Goal: Communication & Community: Answer question/provide support

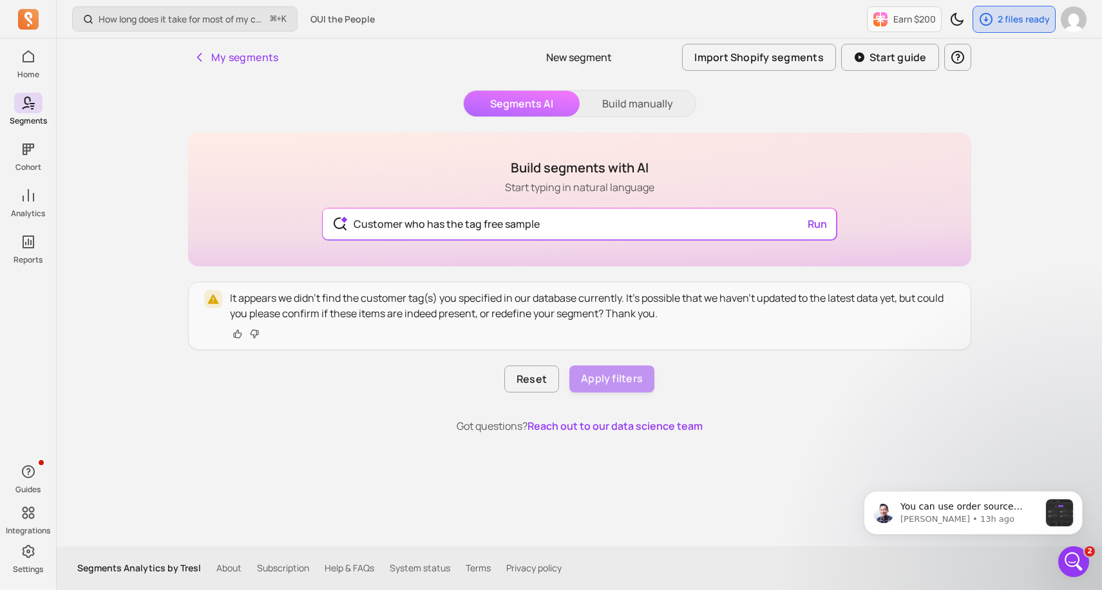
scroll to position [599, 0]
click at [953, 535] on div "You can use order source name to identify Tiktok customers who made an order. D…" at bounding box center [972, 513] width 219 height 44
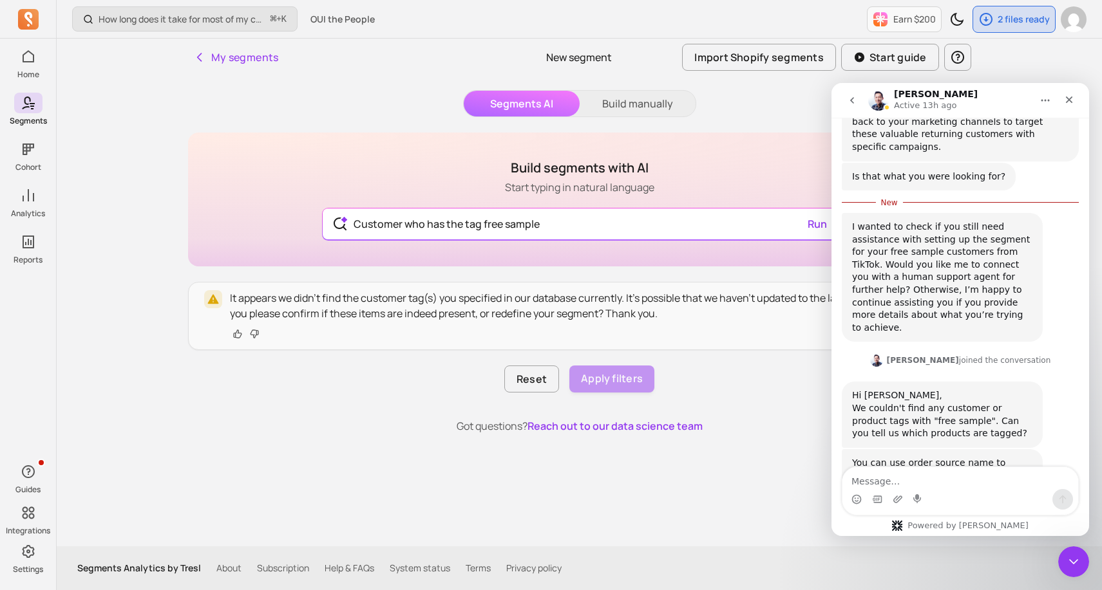
scroll to position [554, 0]
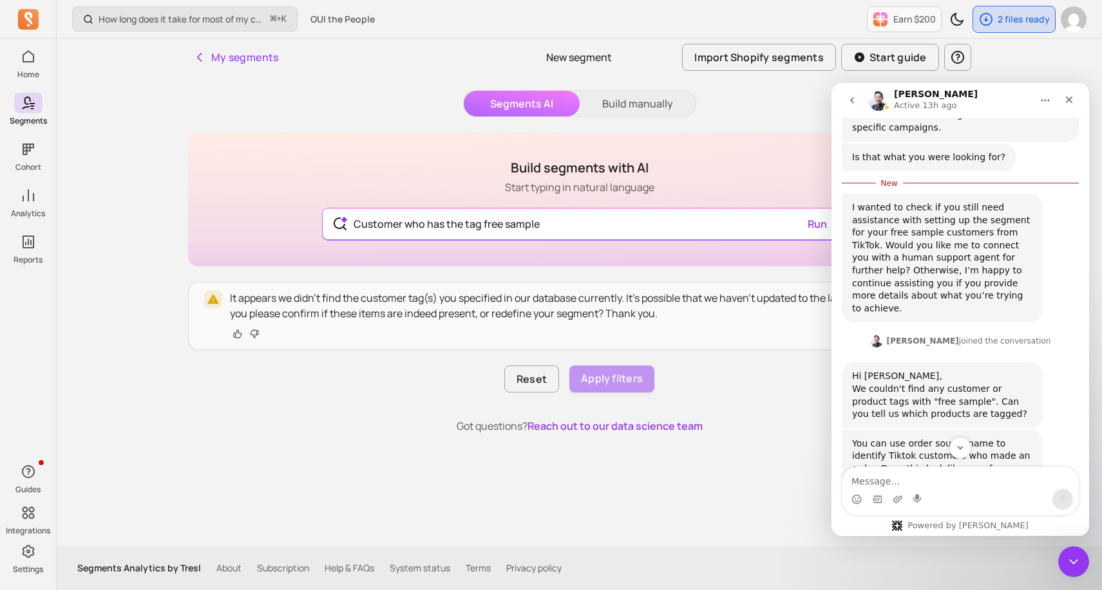
click at [1066, 430] on div "You can use order source name to identify Tiktok customers who made an order. D…" at bounding box center [960, 524] width 237 height 189
click at [1020, 213] on div "I wanted to check if you still need assistance with setting up the segment for …" at bounding box center [942, 258] width 180 height 113
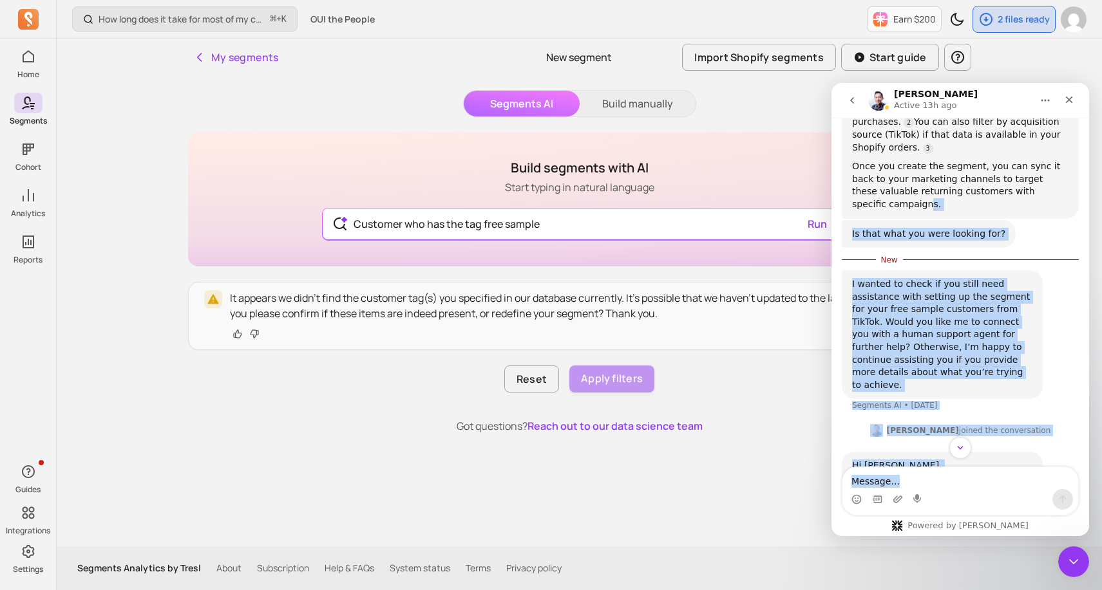
scroll to position [633, 0]
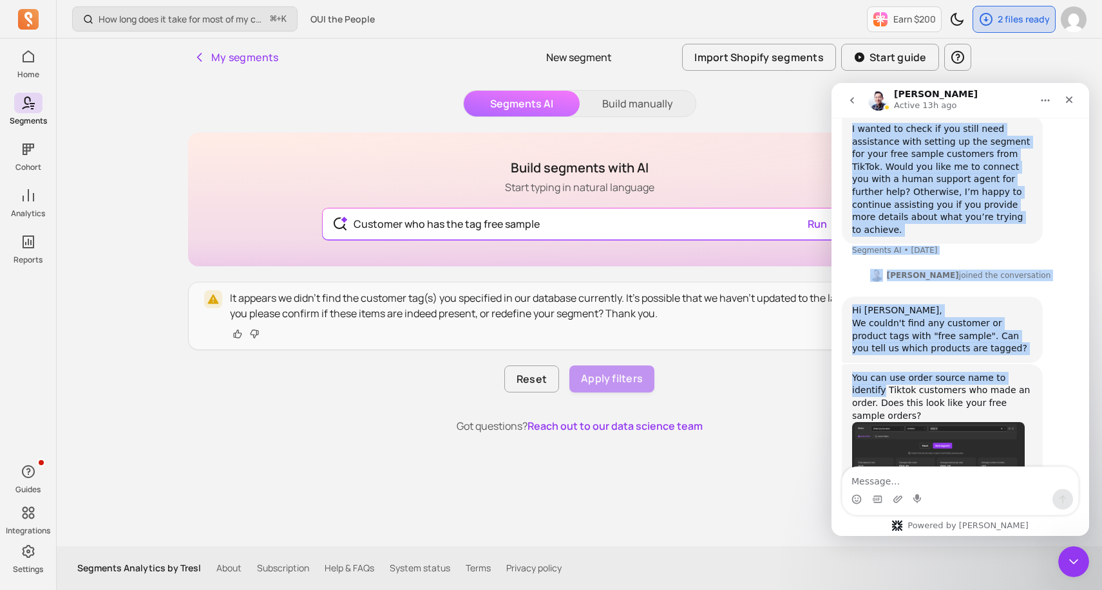
drag, startPoint x: 1035, startPoint y: 249, endPoint x: 1047, endPoint y: 308, distance: 61.0
click at [1047, 308] on div "Hi there! You're speaking with Segments AI. I'm well trained and ready to assis…" at bounding box center [960, 25] width 237 height 1055
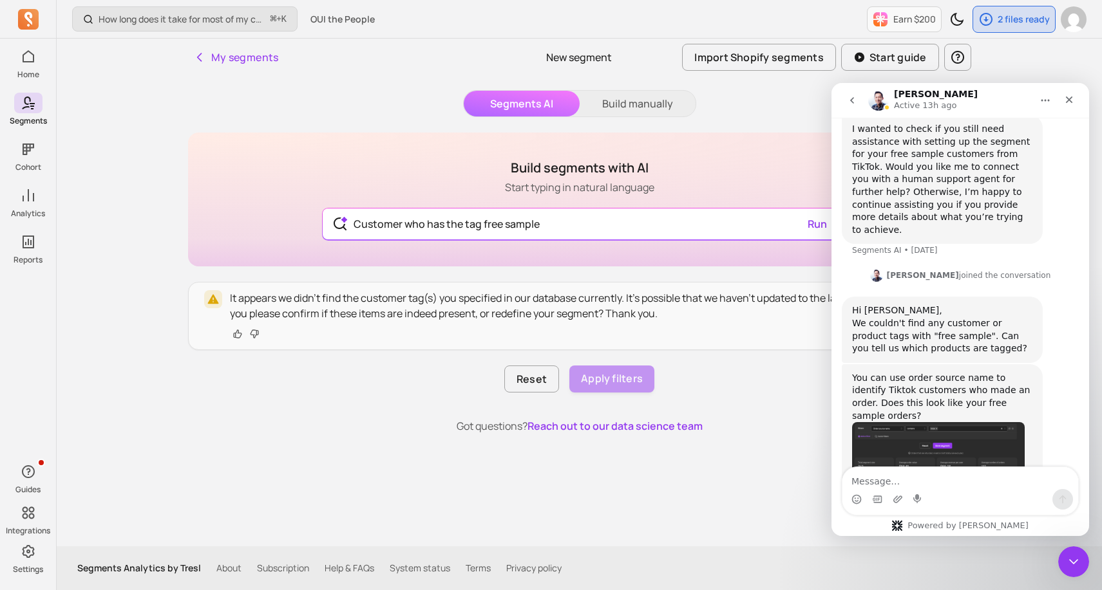
click at [1061, 364] on div "You can use order source name to identify Tiktok customers who made an order. D…" at bounding box center [960, 458] width 237 height 189
click at [896, 484] on textarea "Message…" at bounding box center [960, 478] width 236 height 22
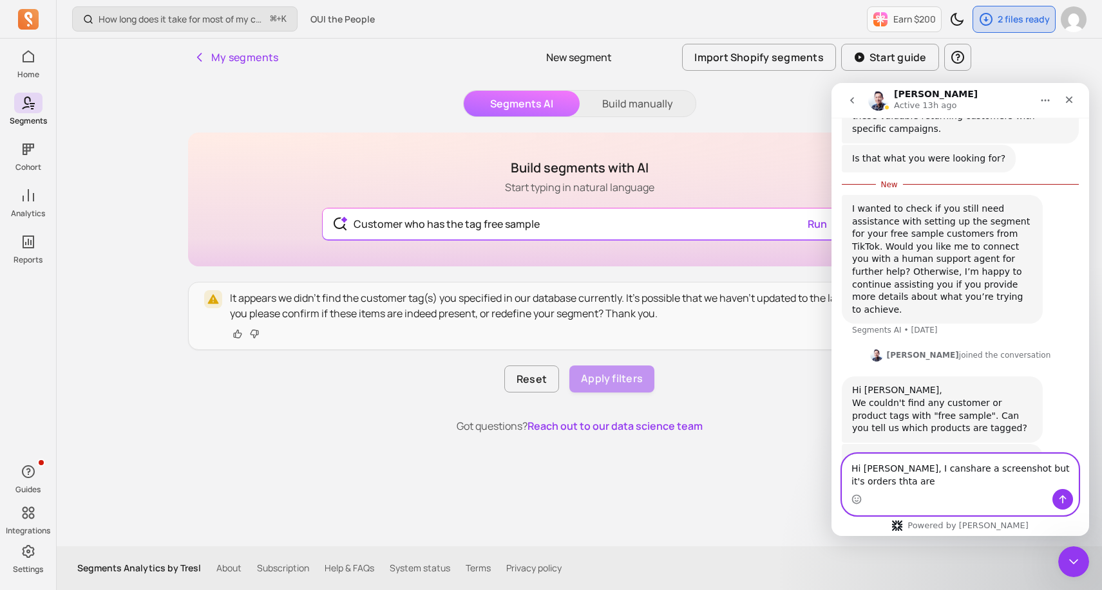
scroll to position [551, 0]
click at [910, 460] on textarea "Hi [PERSON_NAME], I canshare a screenshot but it's orders thta are being tagged…" at bounding box center [960, 466] width 236 height 48
click at [1060, 454] on textarea "Hi [PERSON_NAME], I can share a screenshot but it's orders thta are being tagge…" at bounding box center [960, 466] width 236 height 48
click at [928, 484] on textarea "Hi [PERSON_NAME], I can share a screenshot but it's orders that are being tagge…" at bounding box center [960, 466] width 236 height 48
type textarea "Hi [PERSON_NAME], I can share a screenshot but it's orders that are being tagge…"
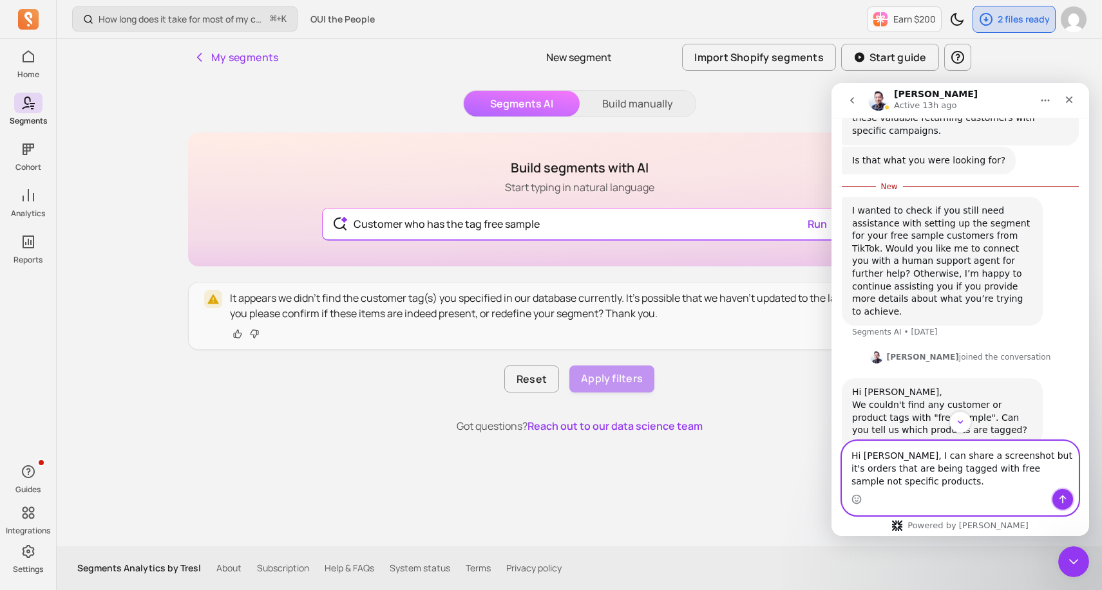
click at [1060, 500] on icon "Send a message…" at bounding box center [1062, 499] width 10 height 10
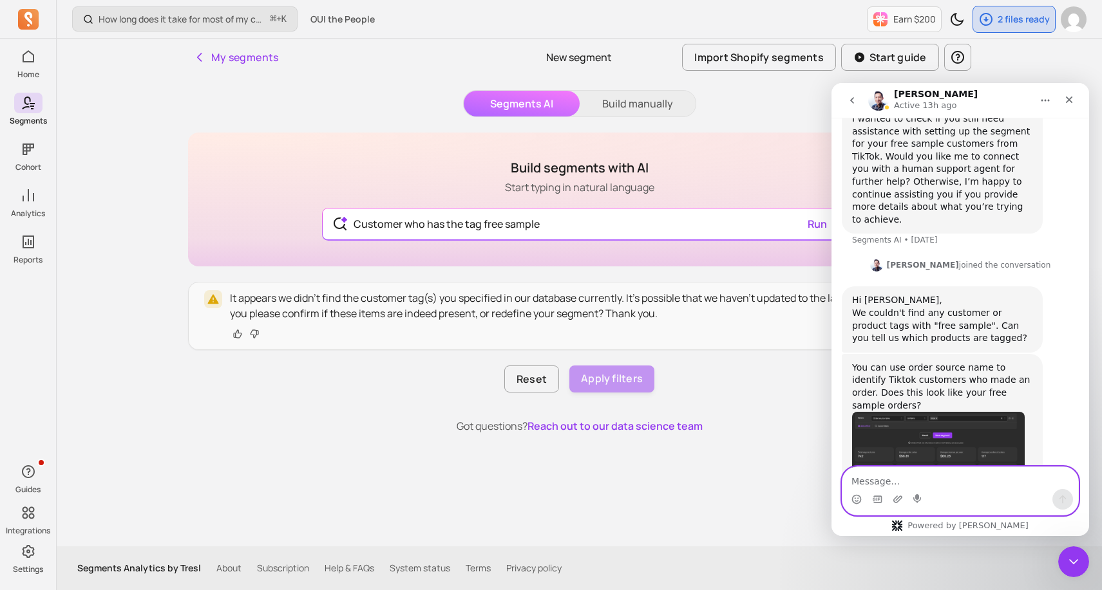
scroll to position [692, 0]
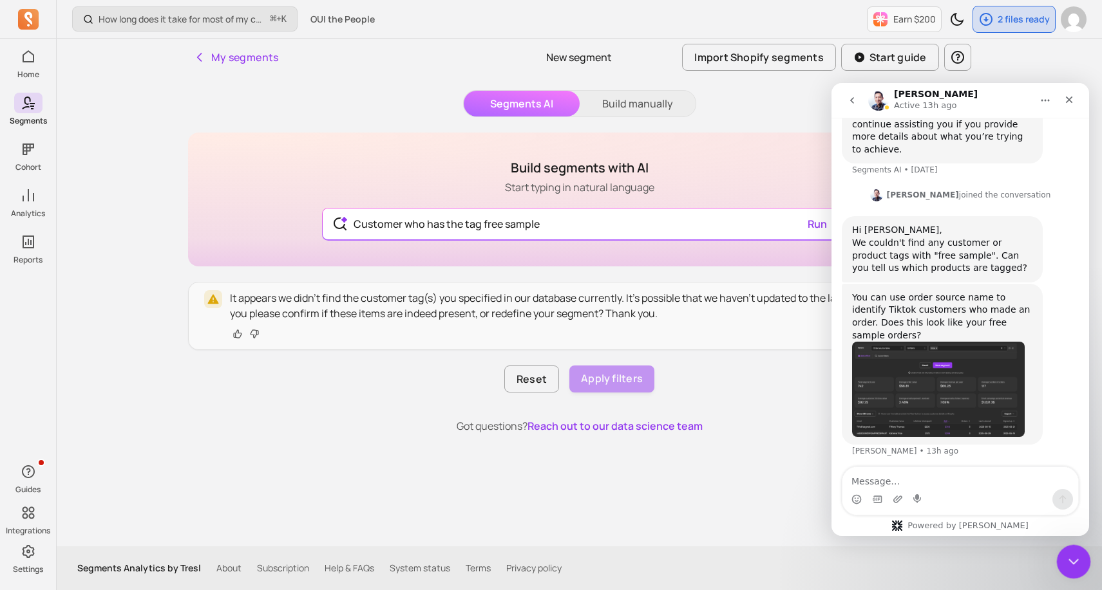
click at [1081, 558] on div "Close Intercom Messenger" at bounding box center [1071, 560] width 31 height 31
